Goal: Information Seeking & Learning: Learn about a topic

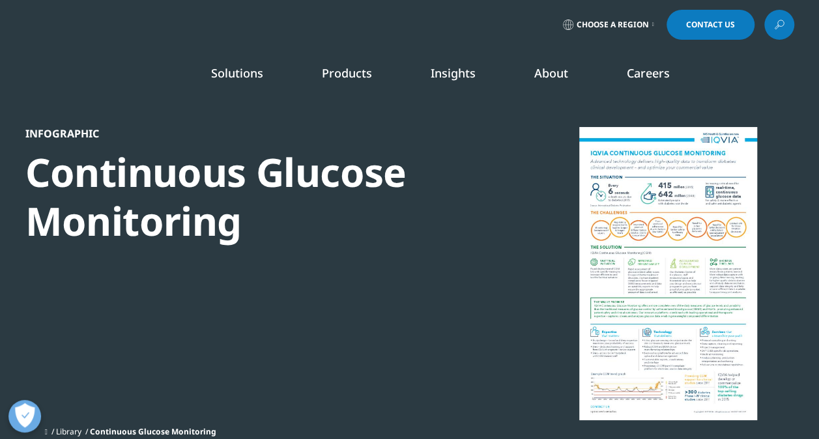
scroll to position [142, 768]
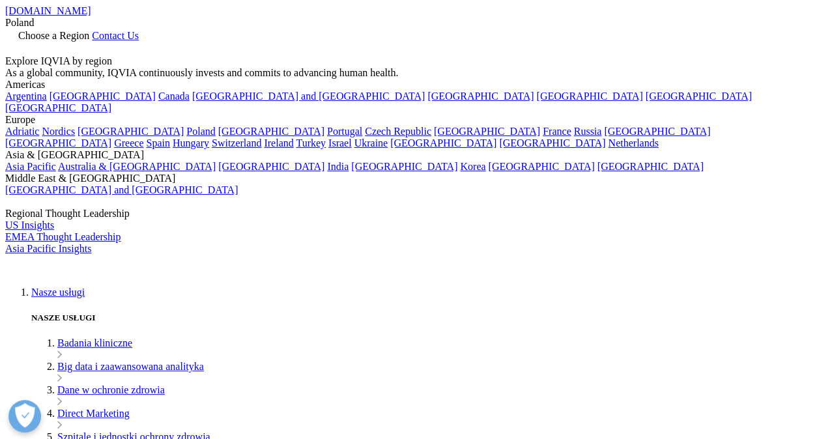
click at [16, 44] on link at bounding box center [10, 49] width 10 height 11
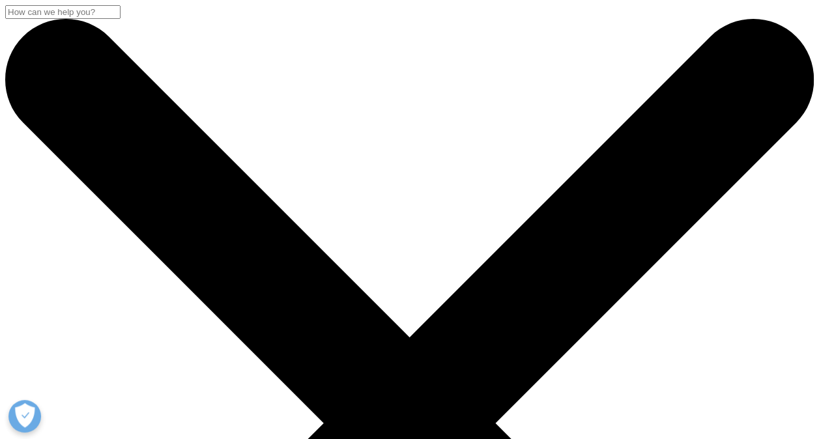
click at [120, 19] on input "Wyszukaj" at bounding box center [62, 12] width 115 height 14
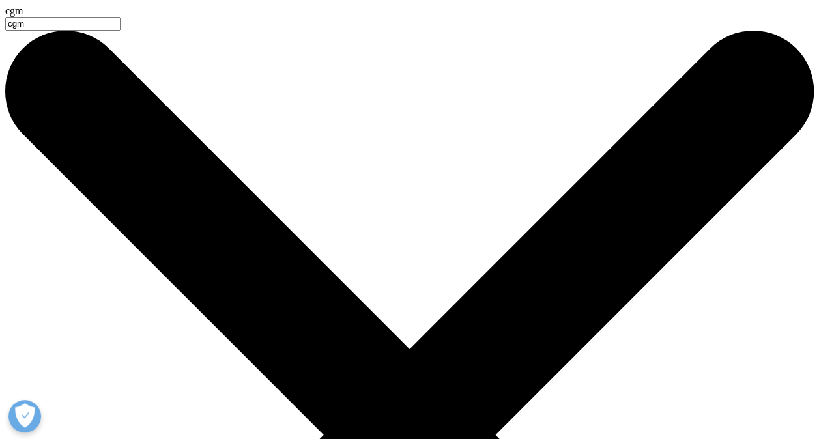
type input "cgm"
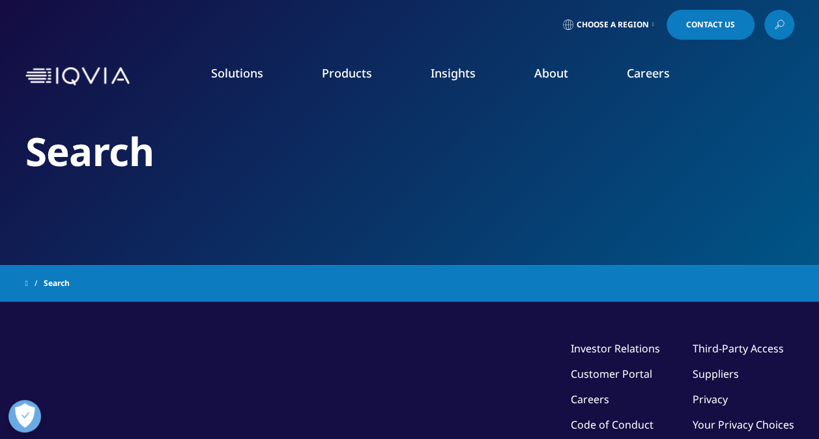
type input "cgm"
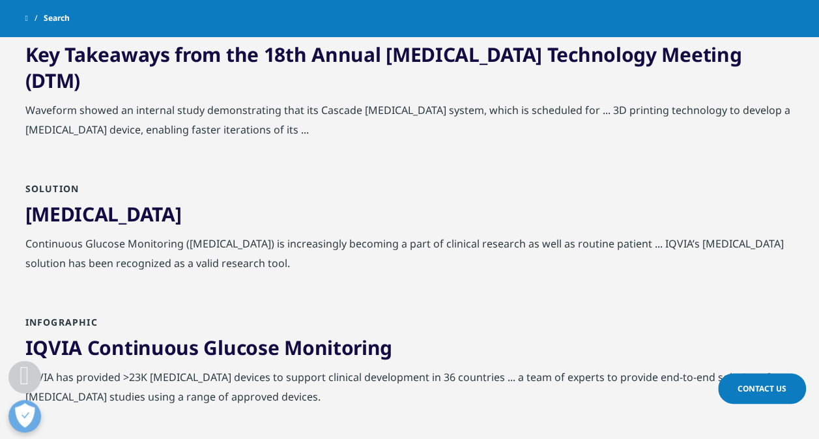
scroll to position [355, 0]
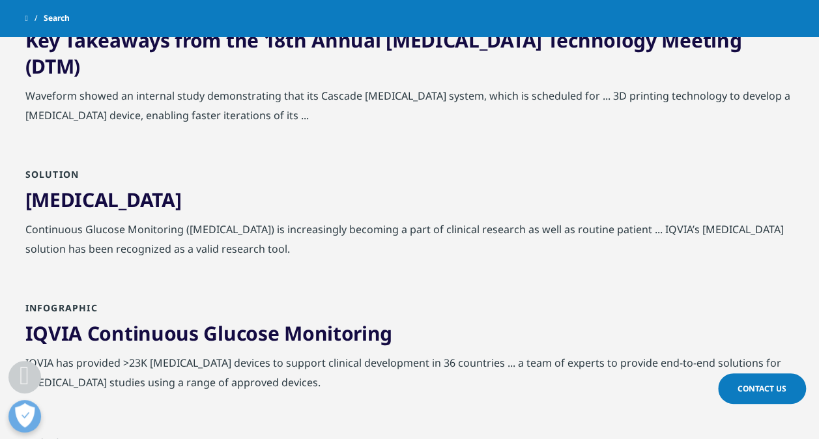
click at [266, 187] on div "[MEDICAL_DATA]" at bounding box center [409, 203] width 768 height 33
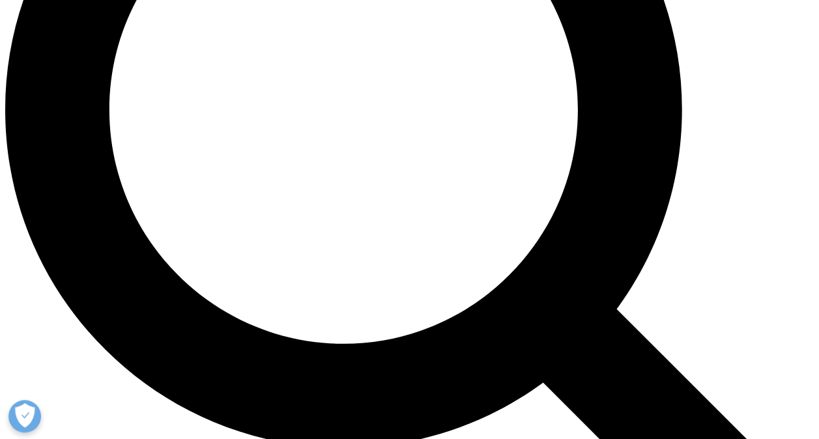
scroll to position [1059, 0]
